Goal: Information Seeking & Learning: Understand process/instructions

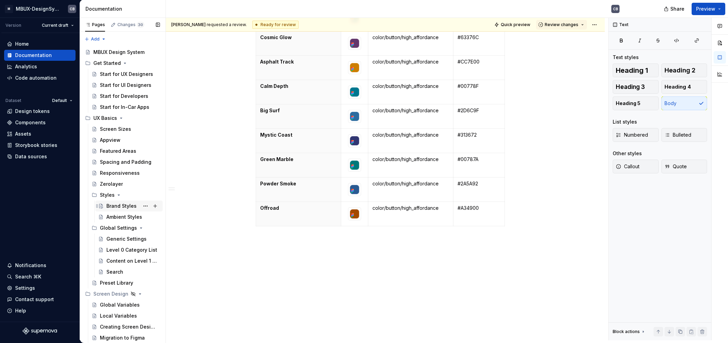
click at [118, 208] on div "Brand Styles" at bounding box center [121, 205] width 30 height 7
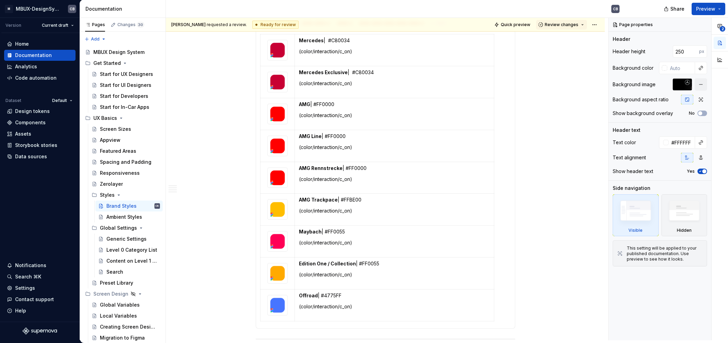
scroll to position [389, 0]
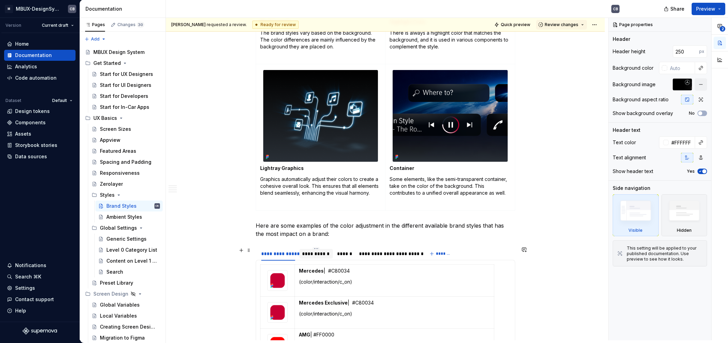
drag, startPoint x: 313, startPoint y: 257, endPoint x: 310, endPoint y: 255, distance: 3.6
click at [313, 257] on div "**********" at bounding box center [316, 254] width 34 height 10
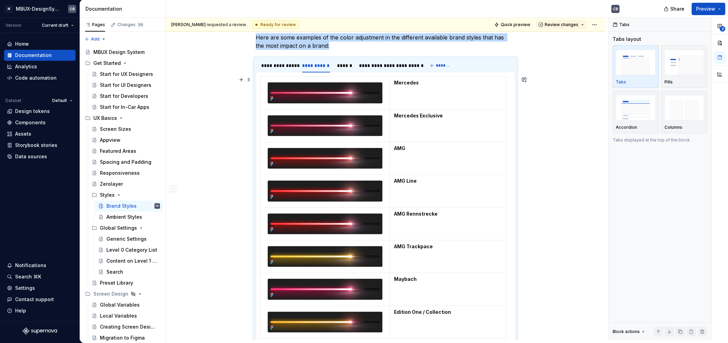
scroll to position [565, 0]
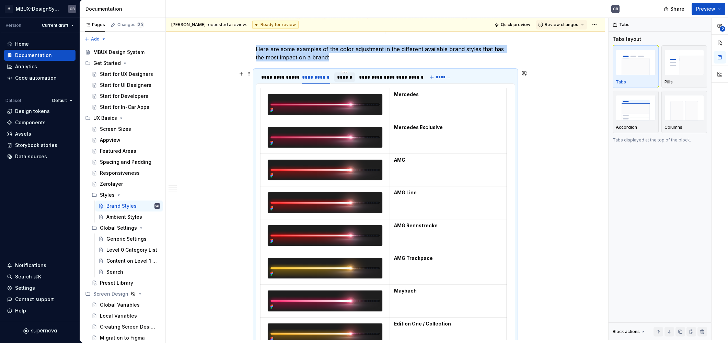
click at [340, 78] on div "******" at bounding box center [344, 77] width 15 height 7
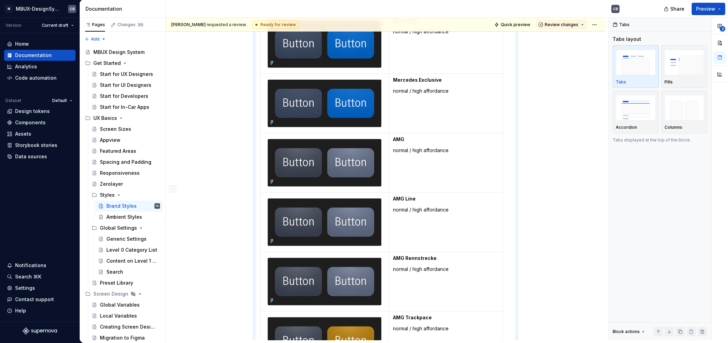
scroll to position [477, 0]
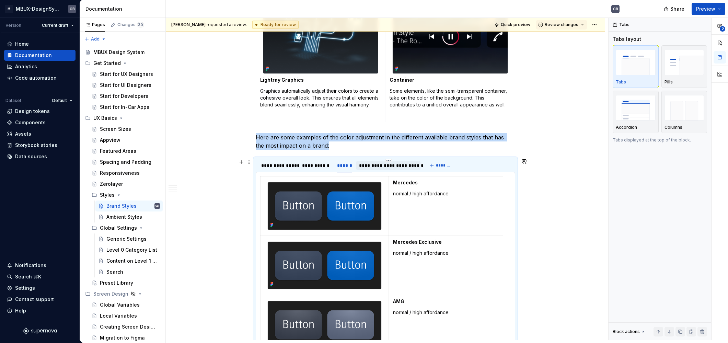
click at [378, 165] on div "**********" at bounding box center [388, 165] width 59 height 7
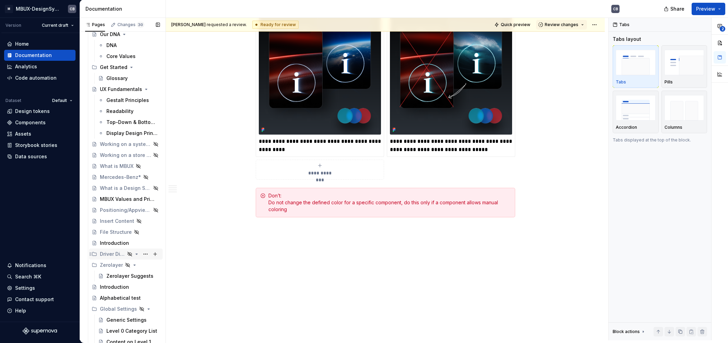
scroll to position [14795, 0]
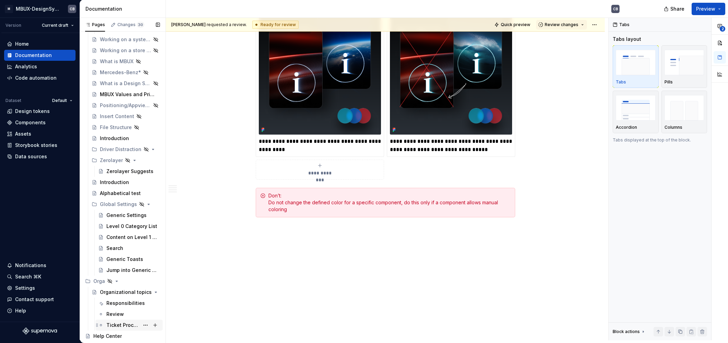
click at [124, 324] on div "Ticket Process" at bounding box center [122, 325] width 33 height 7
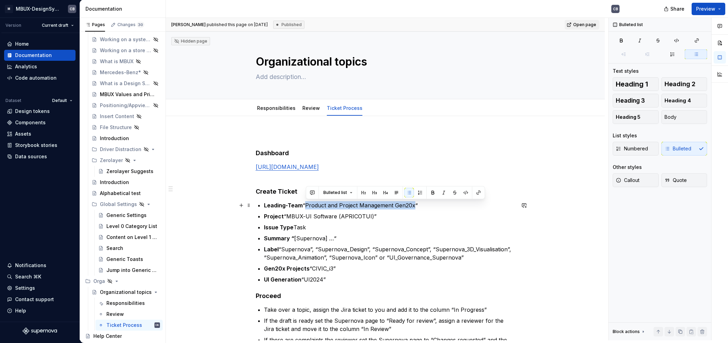
drag, startPoint x: 306, startPoint y: 205, endPoint x: 414, endPoint y: 206, distance: 107.4
click at [414, 206] on p "Leading-Team “Product and Project Management Gen20x“" at bounding box center [389, 205] width 251 height 8
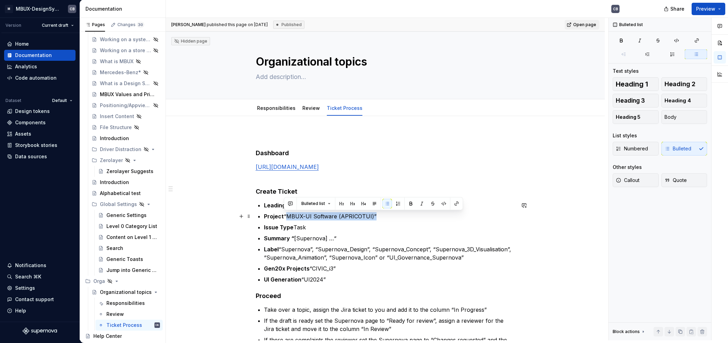
drag, startPoint x: 290, startPoint y: 216, endPoint x: 371, endPoint y: 217, distance: 81.3
click at [371, 217] on p "Project “MBUX-UI Software (APRICOTUI)”" at bounding box center [389, 216] width 251 height 8
click at [318, 229] on p "Issue Type Task" at bounding box center [389, 227] width 251 height 8
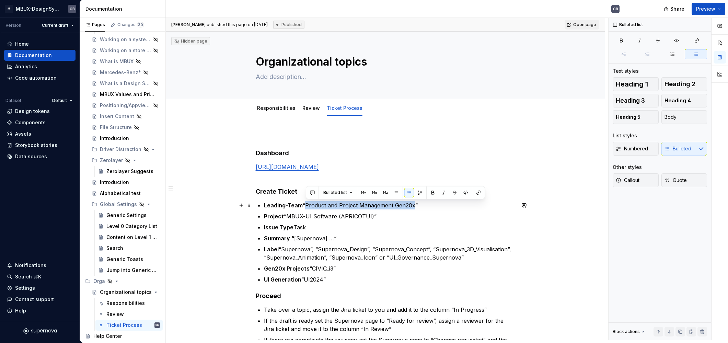
drag, startPoint x: 306, startPoint y: 202, endPoint x: 415, endPoint y: 206, distance: 108.2
click at [415, 206] on p "Leading-Team “Product and Project Management Gen20x“" at bounding box center [389, 205] width 251 height 8
copy p "Product and Project Management Gen20x"
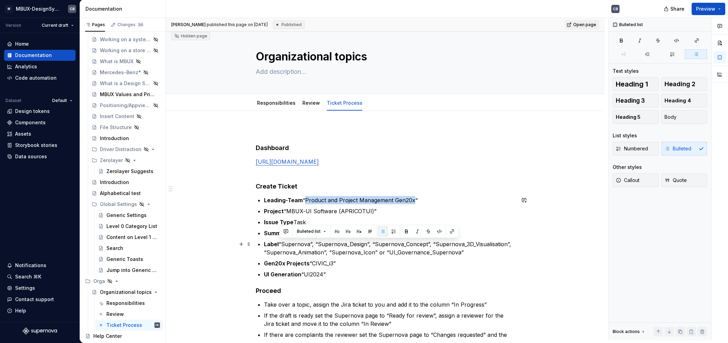
drag, startPoint x: 280, startPoint y: 244, endPoint x: 462, endPoint y: 253, distance: 182.1
click at [462, 253] on p "Label “Supernova”, “Supernova_Design”, “Supernova_Concept”, “Supernova_3D_Visua…" at bounding box center [389, 248] width 251 height 16
copy p "“Supernova”, “Supernova_Design”, “Supernova_Concept”, “Supernova_3D_Visualisati…"
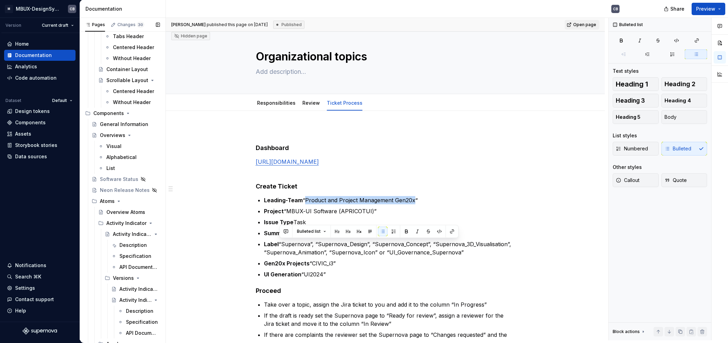
scroll to position [0, 0]
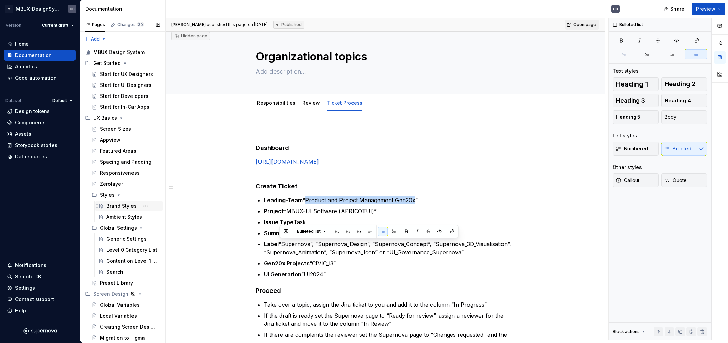
click at [118, 206] on div "Brand Styles" at bounding box center [121, 205] width 30 height 7
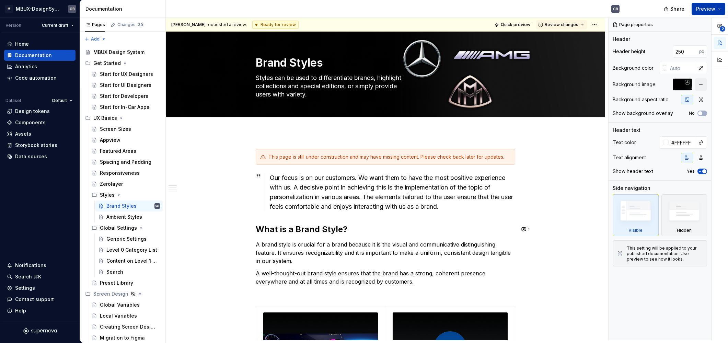
click at [700, 10] on span "Preview" at bounding box center [705, 8] width 19 height 7
type textarea "*"
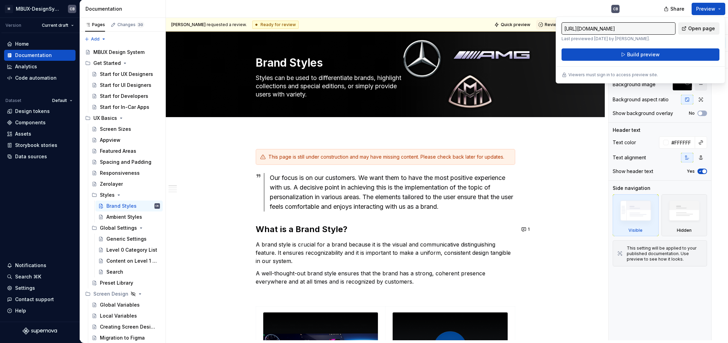
click at [689, 31] on link "Open page" at bounding box center [698, 28] width 41 height 12
